Goal: Check status: Check status

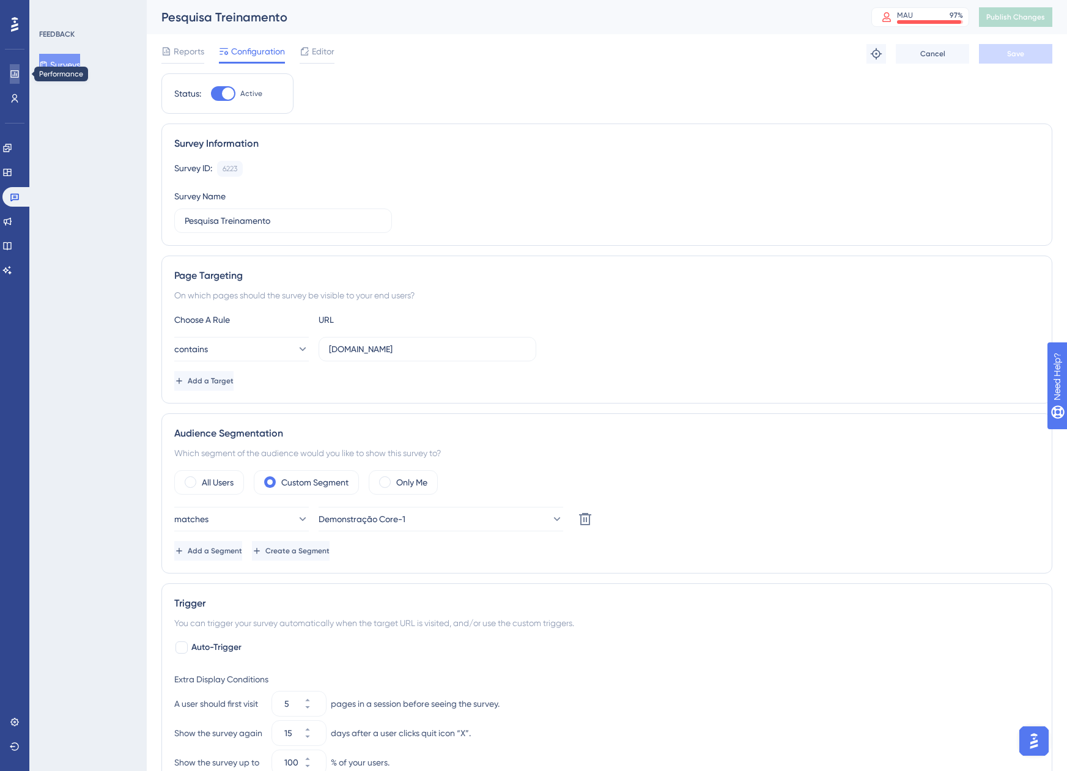
click at [0, 0] on icon at bounding box center [0, 0] width 0 height 0
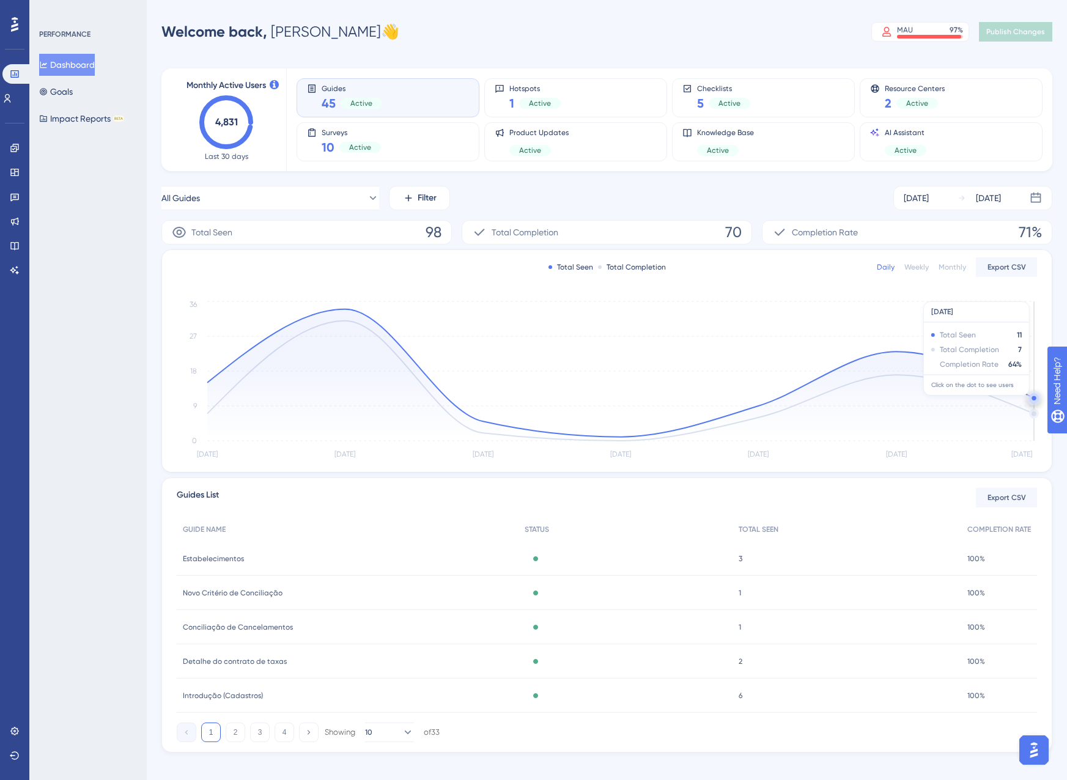
click at [1000, 396] on icon at bounding box center [620, 374] width 826 height 131
drag, startPoint x: 1000, startPoint y: 396, endPoint x: 861, endPoint y: 304, distance: 167.2
click at [861, 304] on icon "Aug 20 Aug 21 Aug 22 Aug 23 Aug 24 Aug 25 Aug 26 0 9 18 27 36" at bounding box center [607, 380] width 860 height 164
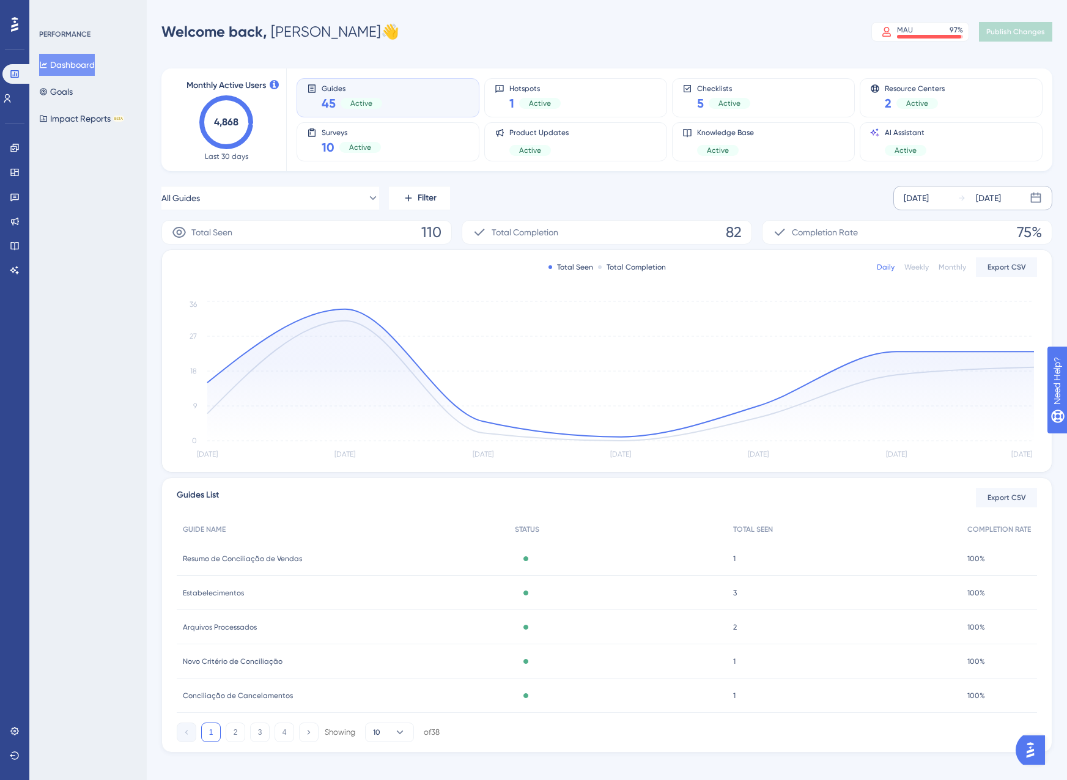
click at [956, 194] on div "[DATE] [DATE]" at bounding box center [972, 198] width 159 height 24
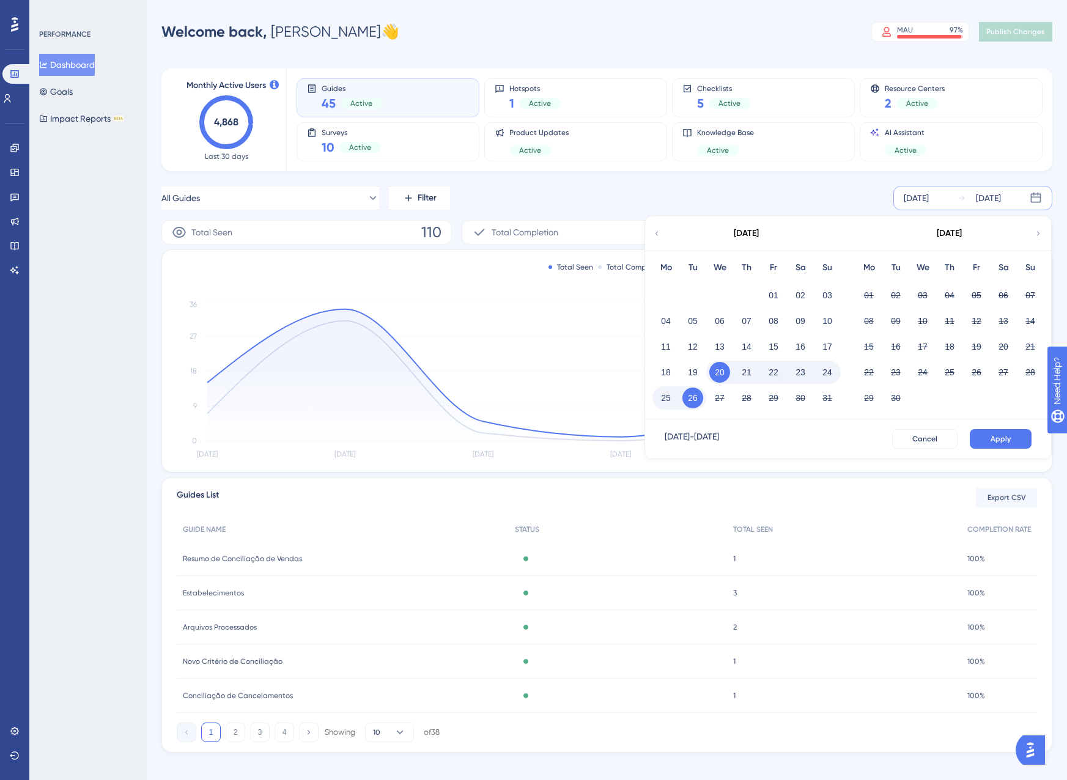
click at [671, 397] on button "25" at bounding box center [665, 398] width 21 height 21
click at [993, 432] on button "Apply" at bounding box center [1000, 439] width 62 height 20
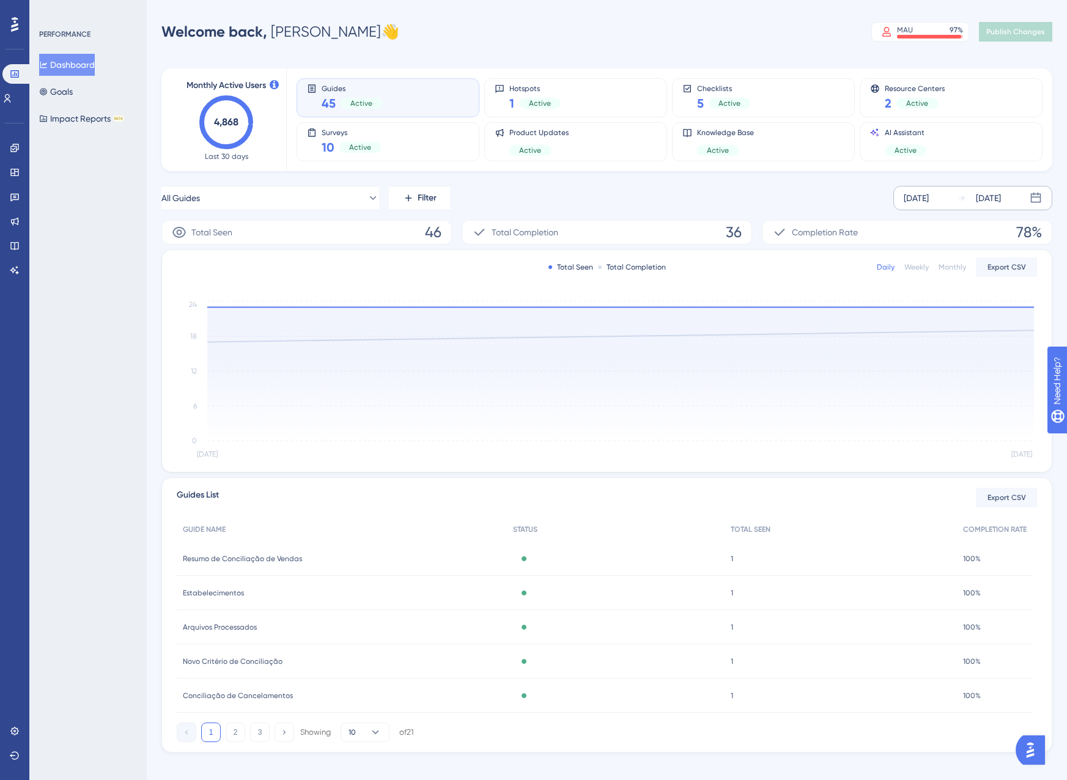
click at [988, 201] on div "[DATE]" at bounding box center [988, 198] width 25 height 15
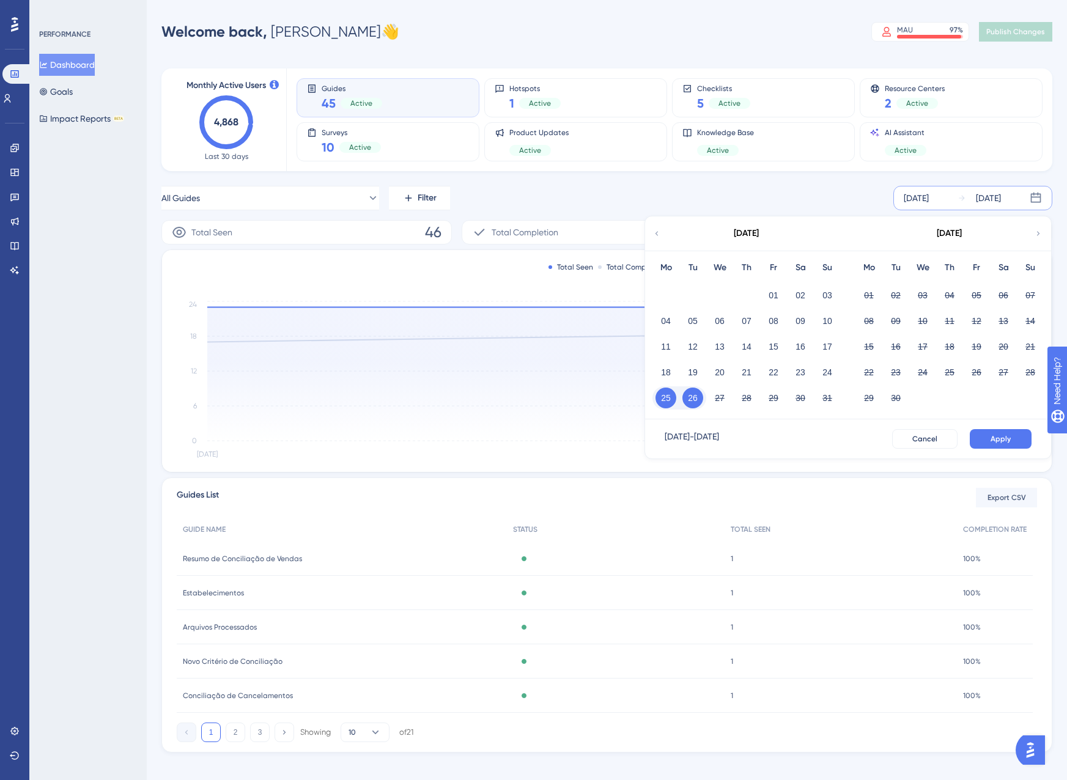
click at [688, 396] on button "26" at bounding box center [692, 398] width 21 height 21
click at [993, 431] on button "Apply" at bounding box center [1000, 439] width 62 height 20
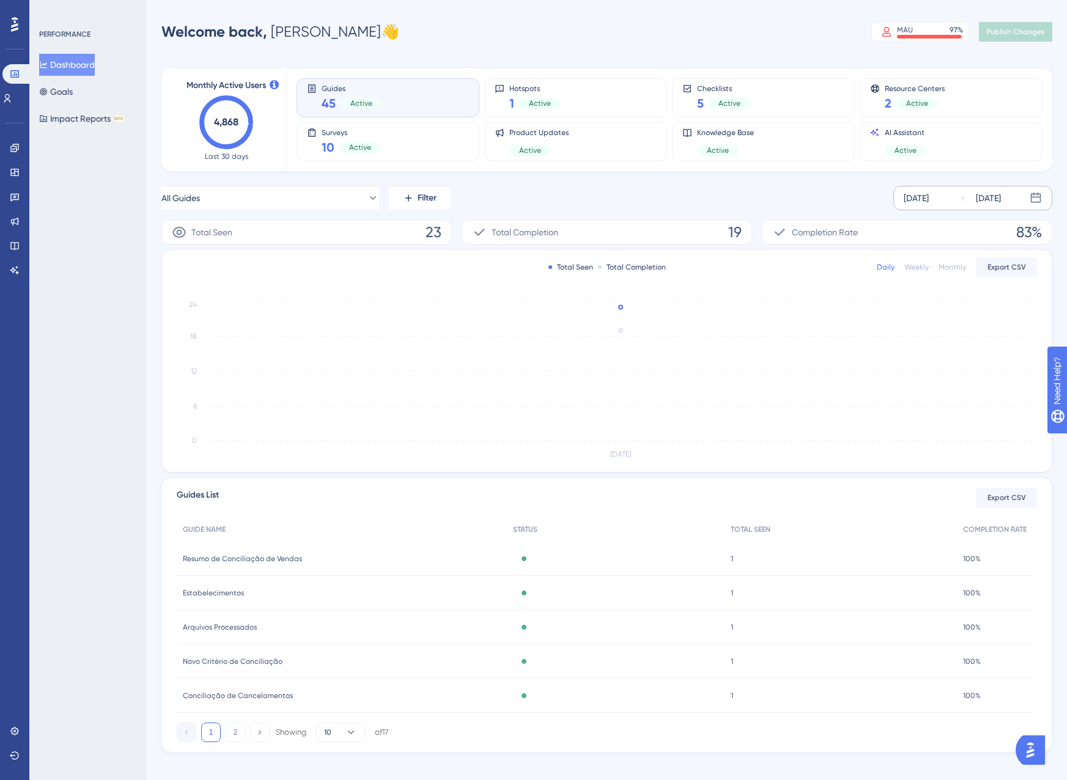
click at [995, 196] on div "[DATE]" at bounding box center [988, 198] width 25 height 15
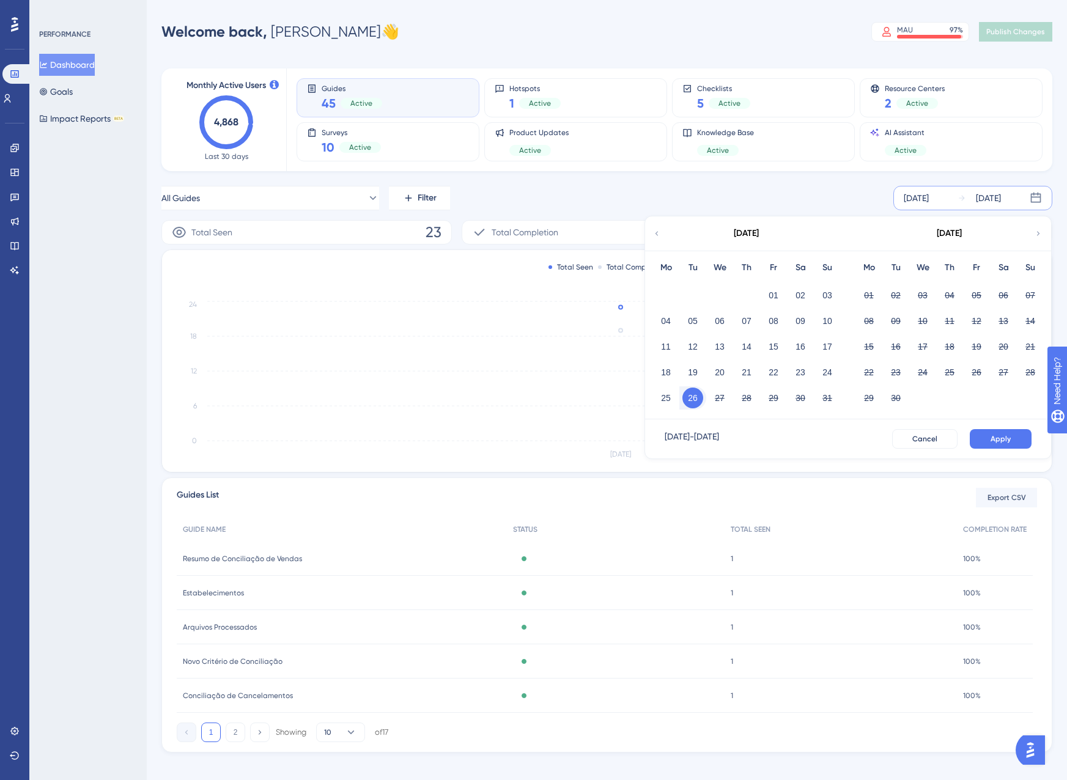
click at [0, 0] on div "Performance Users Engagement Widgets Feedback Product Updates Knowledge Base AI…" at bounding box center [0, 0] width 0 height 0
